Goal: Task Accomplishment & Management: Use online tool/utility

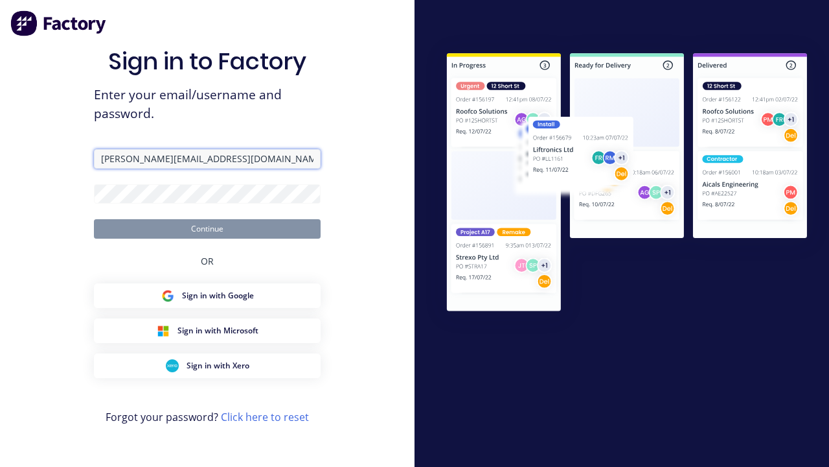
type input "[PERSON_NAME][EMAIL_ADDRESS][DOMAIN_NAME]"
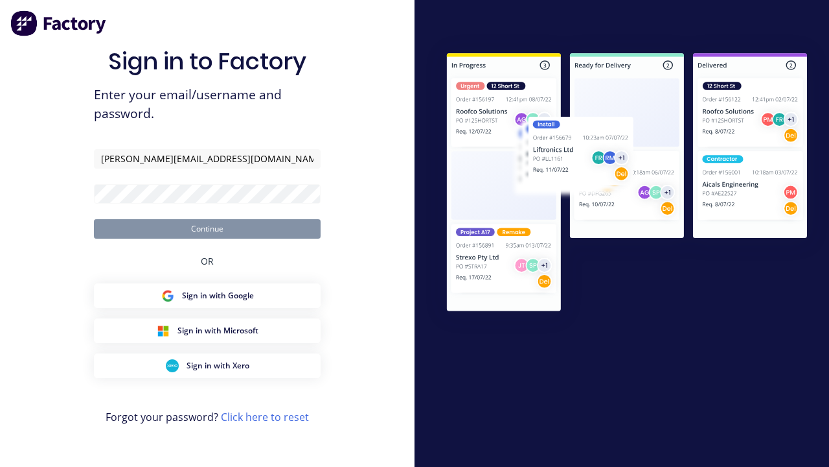
click at [207, 228] on button "Continue" at bounding box center [207, 228] width 227 height 19
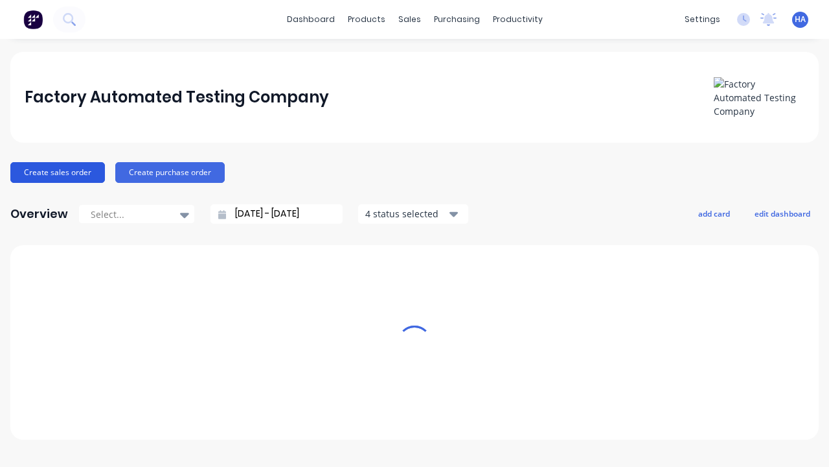
click at [56, 172] on button "Create sales order" at bounding box center [57, 172] width 95 height 21
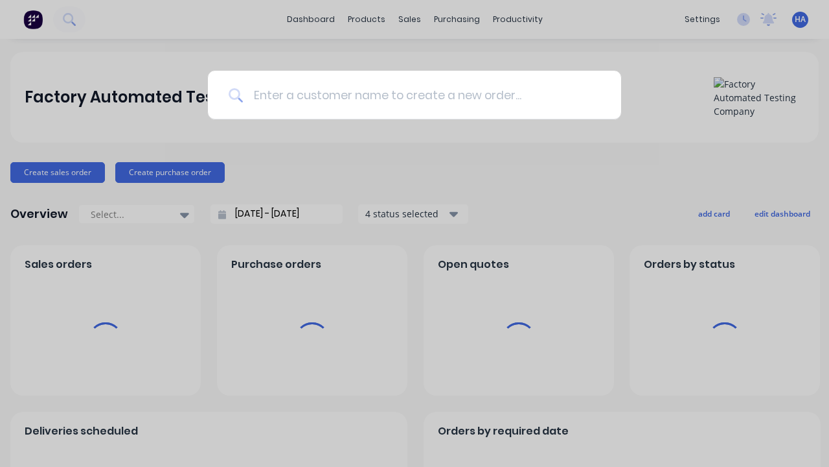
click at [421, 95] on input at bounding box center [422, 95] width 358 height 49
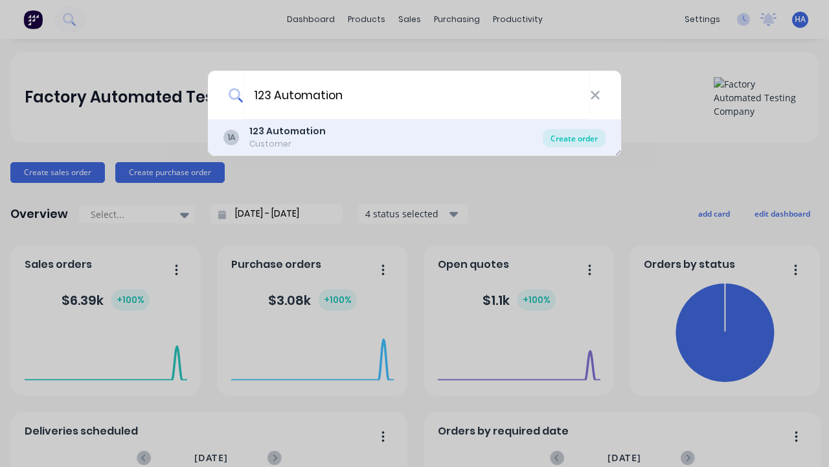
type input "123 Automation"
click at [574, 138] on div "Create order" at bounding box center [574, 138] width 63 height 18
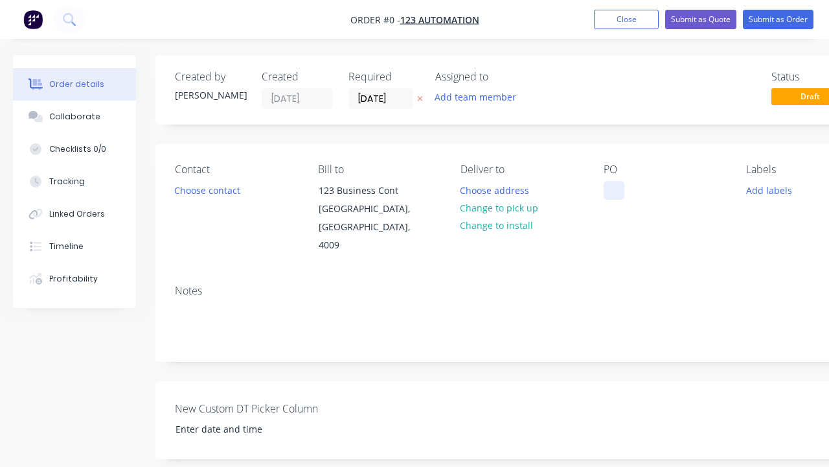
click at [614, 190] on div at bounding box center [614, 190] width 21 height 19
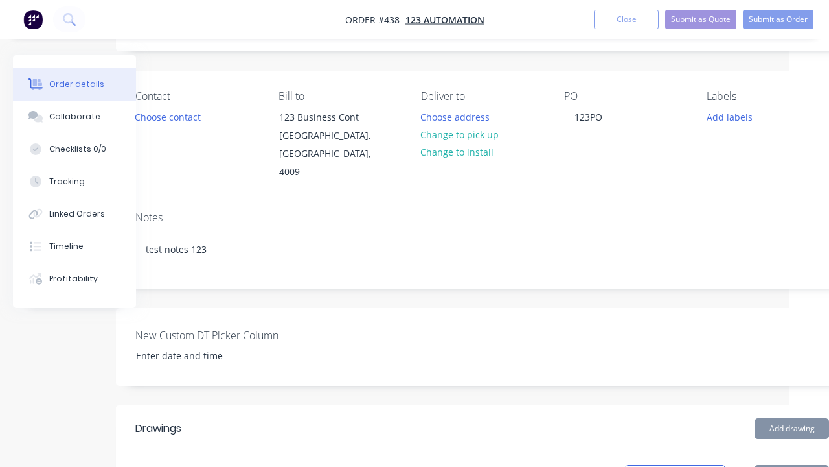
click at [759, 465] on button "Add product" at bounding box center [792, 475] width 75 height 21
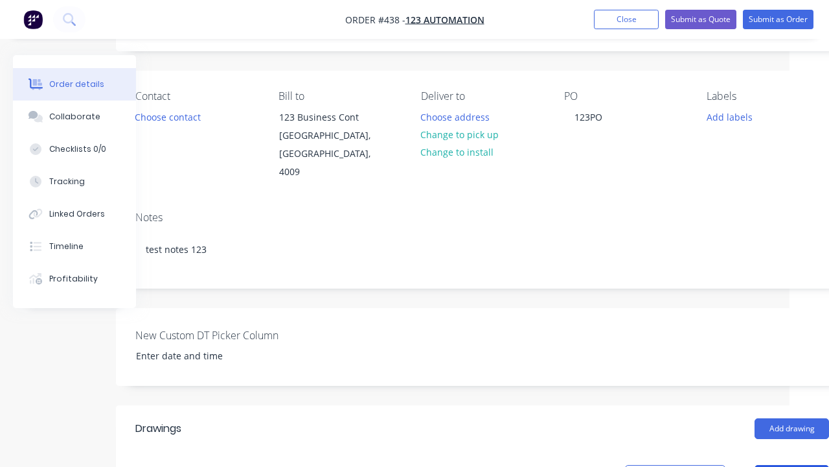
scroll to position [296, 72]
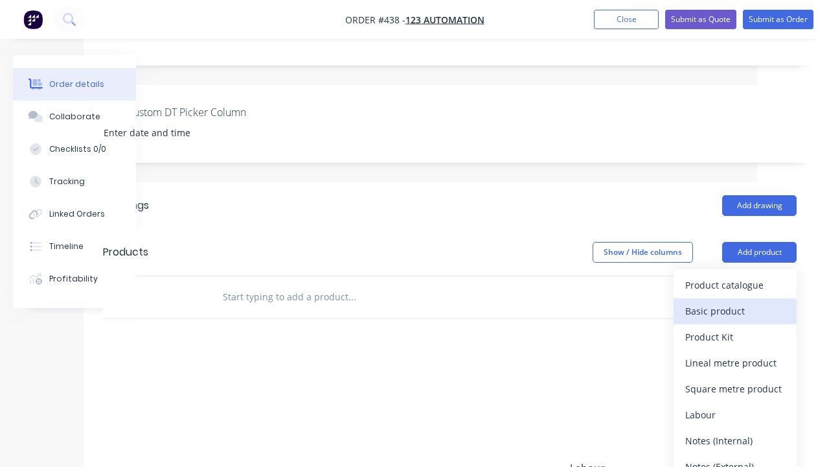
click at [735, 301] on div "Basic product" at bounding box center [736, 310] width 100 height 19
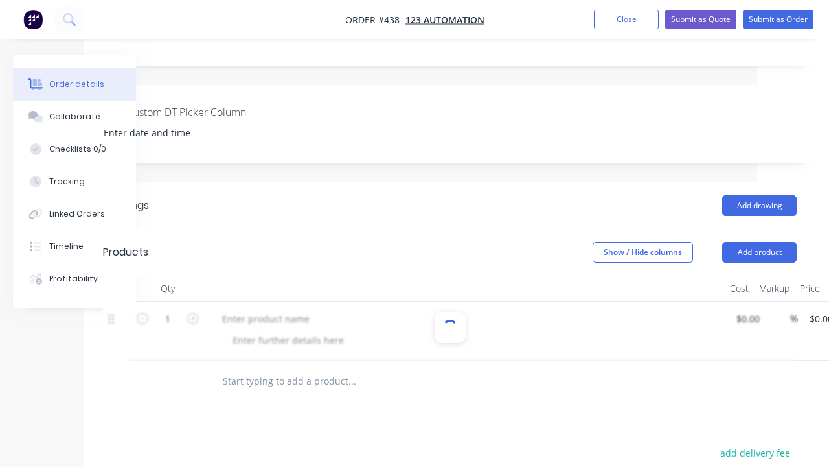
scroll to position [363, 0]
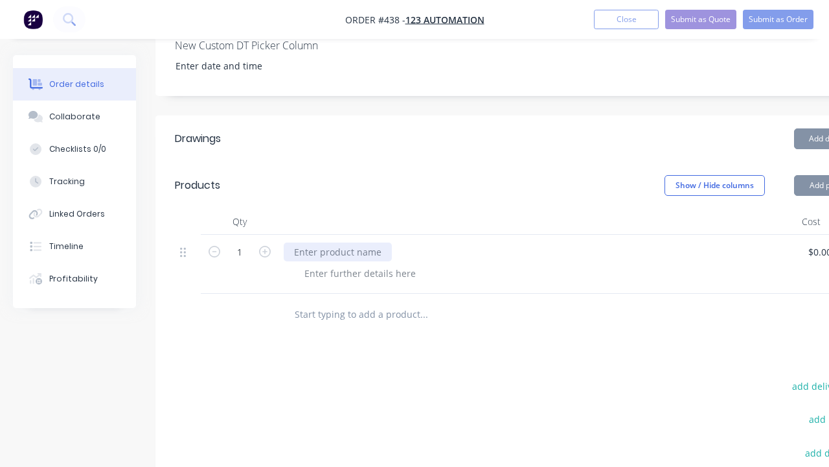
click at [336, 242] on div at bounding box center [338, 251] width 108 height 19
